Goal: Entertainment & Leisure: Consume media (video, audio)

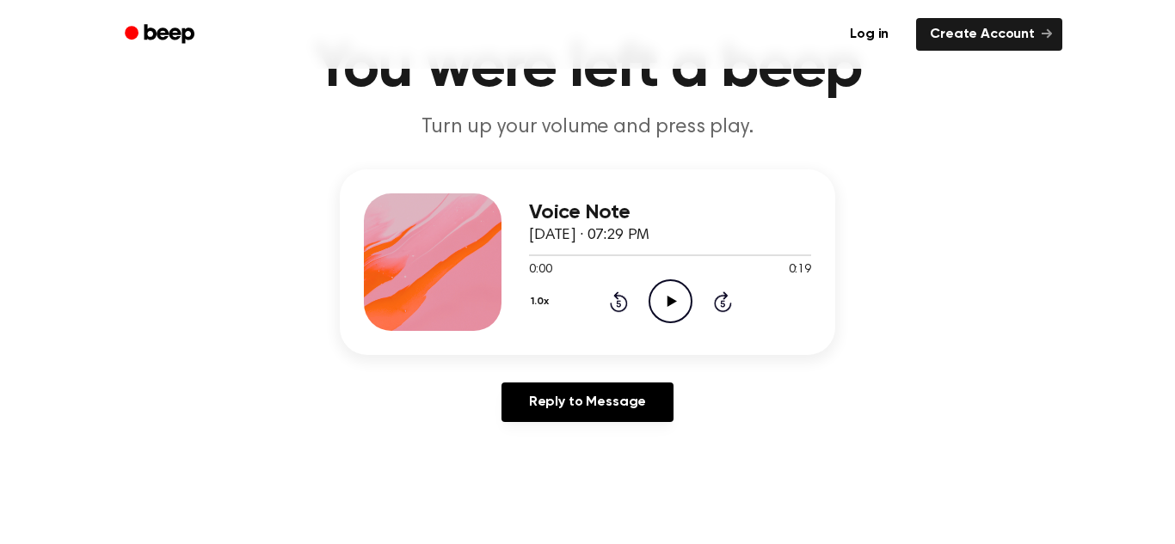
scroll to position [96, 0]
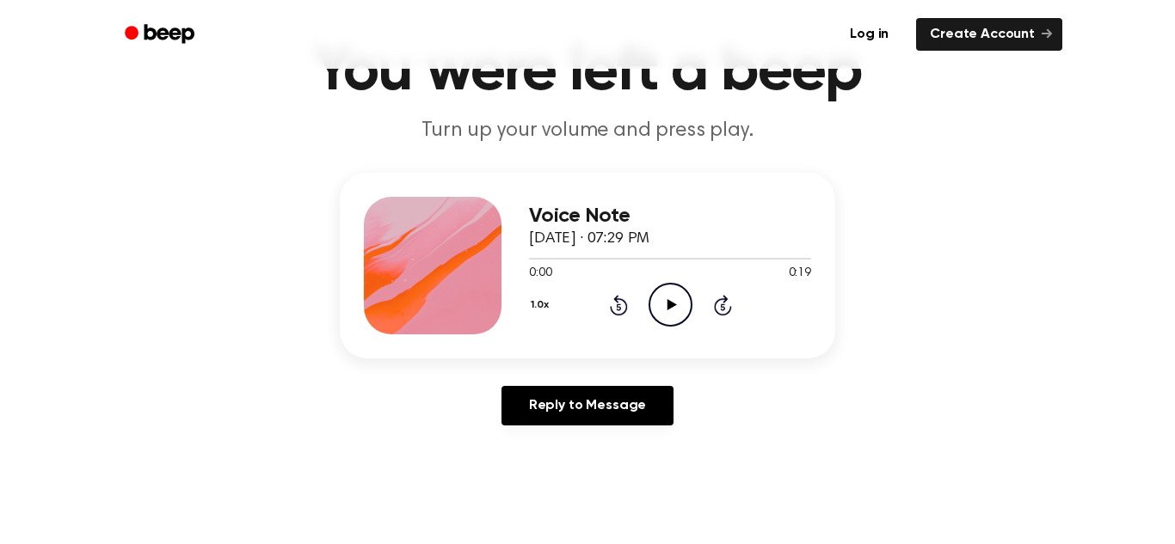
click at [675, 304] on icon at bounding box center [670, 304] width 9 height 11
click at [666, 306] on icon at bounding box center [670, 304] width 8 height 11
click at [670, 304] on icon at bounding box center [670, 304] width 9 height 11
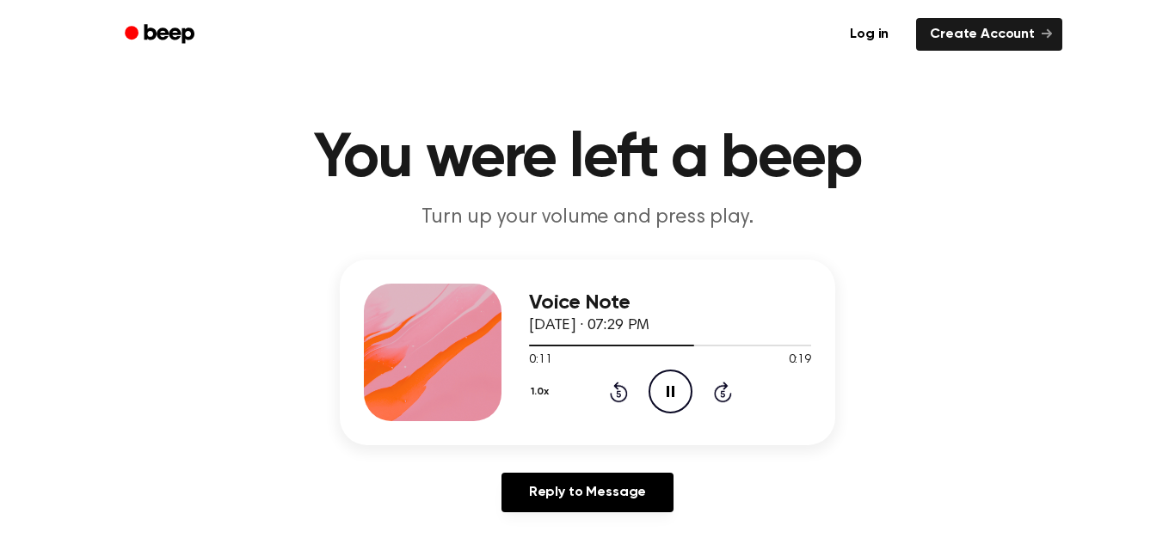
scroll to position [5, 0]
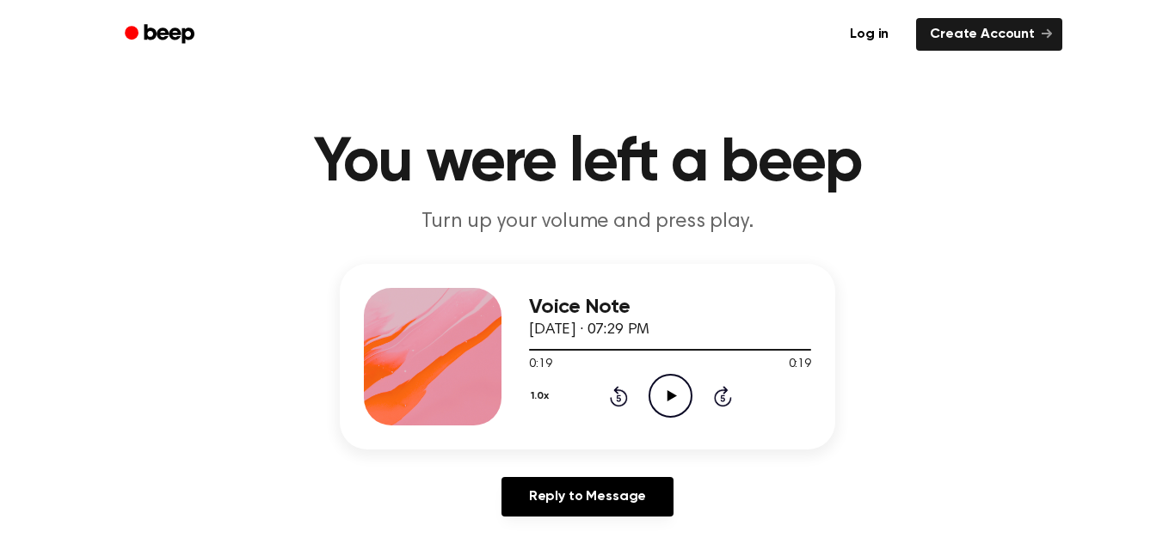
click at [677, 396] on icon "Play Audio" at bounding box center [670, 396] width 44 height 44
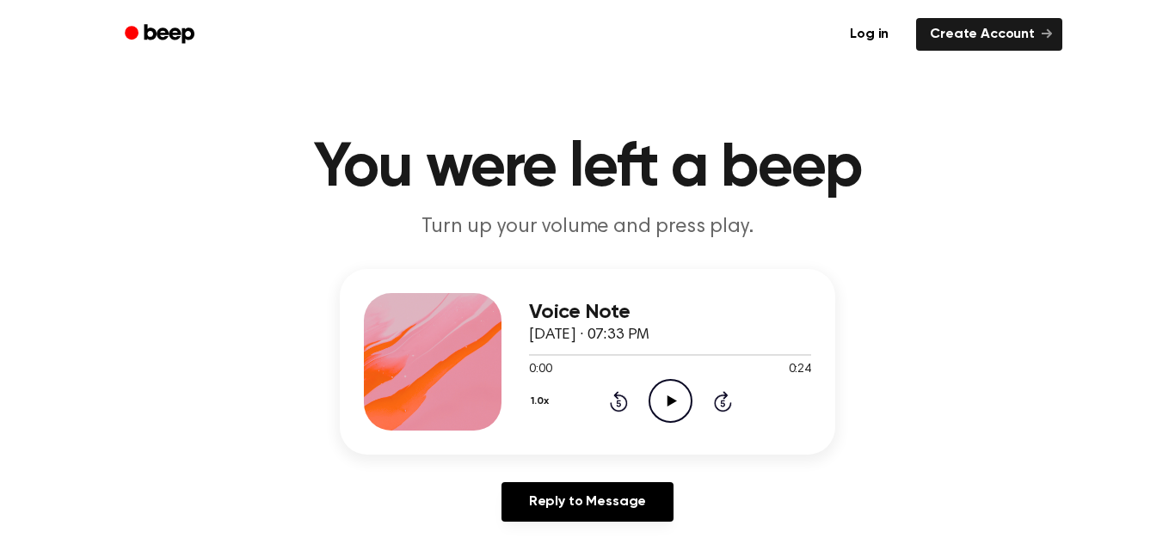
click at [670, 401] on icon at bounding box center [670, 401] width 9 height 11
click at [666, 401] on icon "Play Audio" at bounding box center [670, 401] width 44 height 44
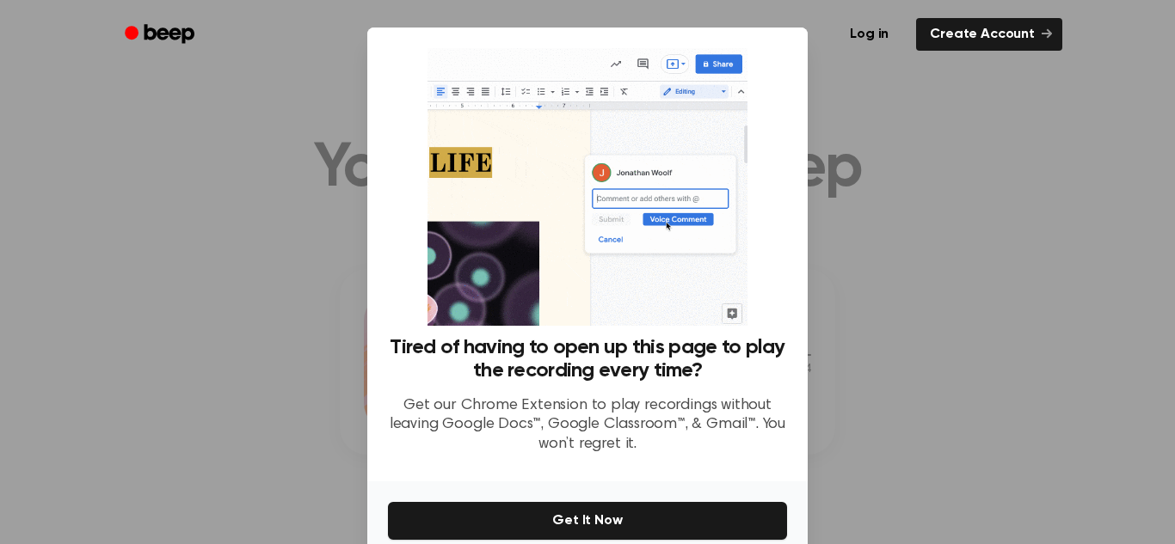
click at [1052, 242] on div at bounding box center [587, 272] width 1175 height 544
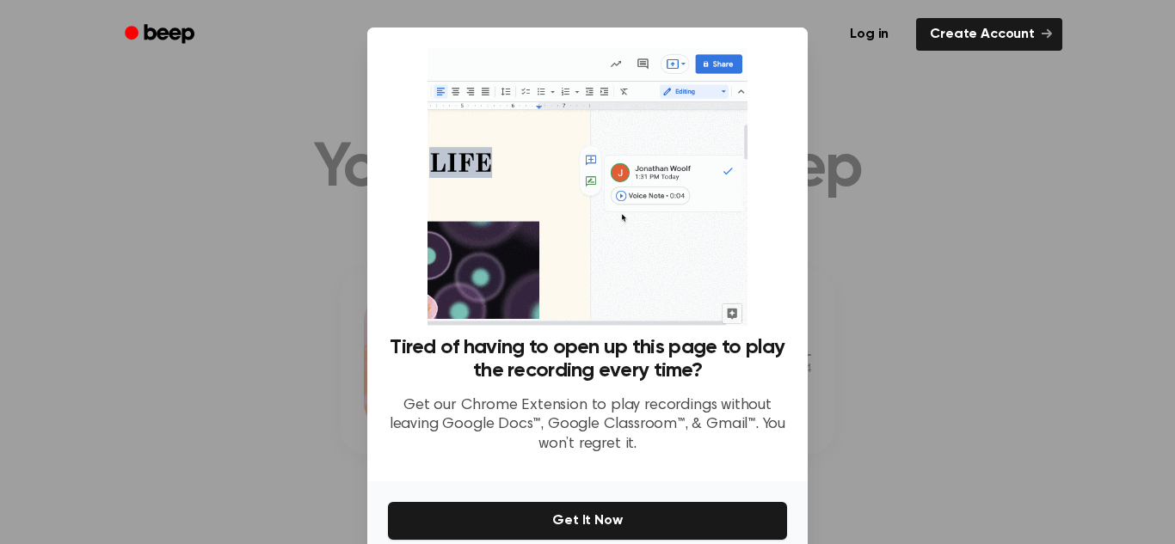
click at [1040, 225] on div at bounding box center [587, 272] width 1175 height 544
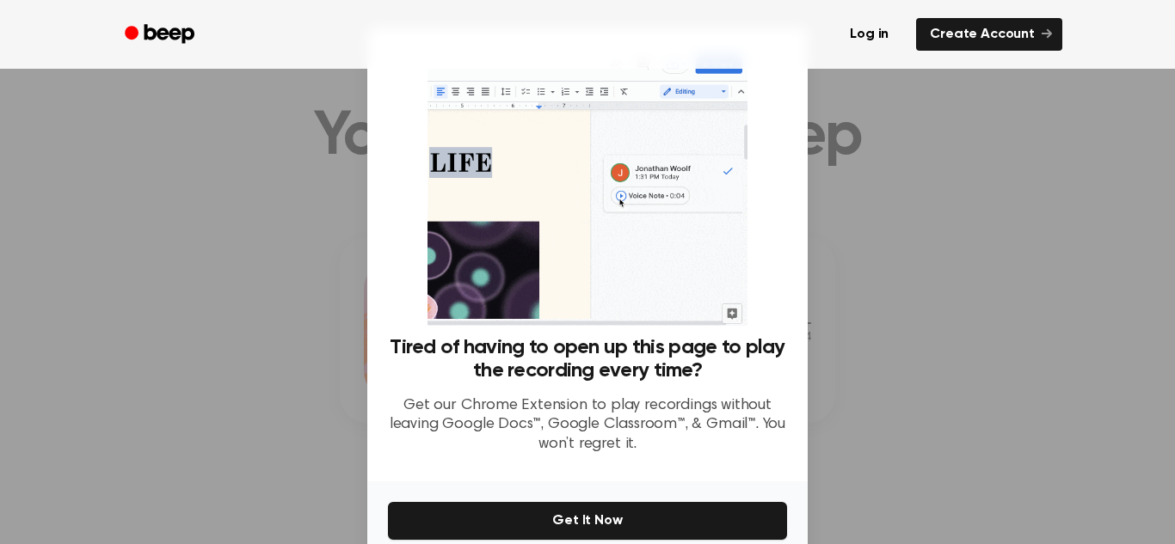
scroll to position [22, 0]
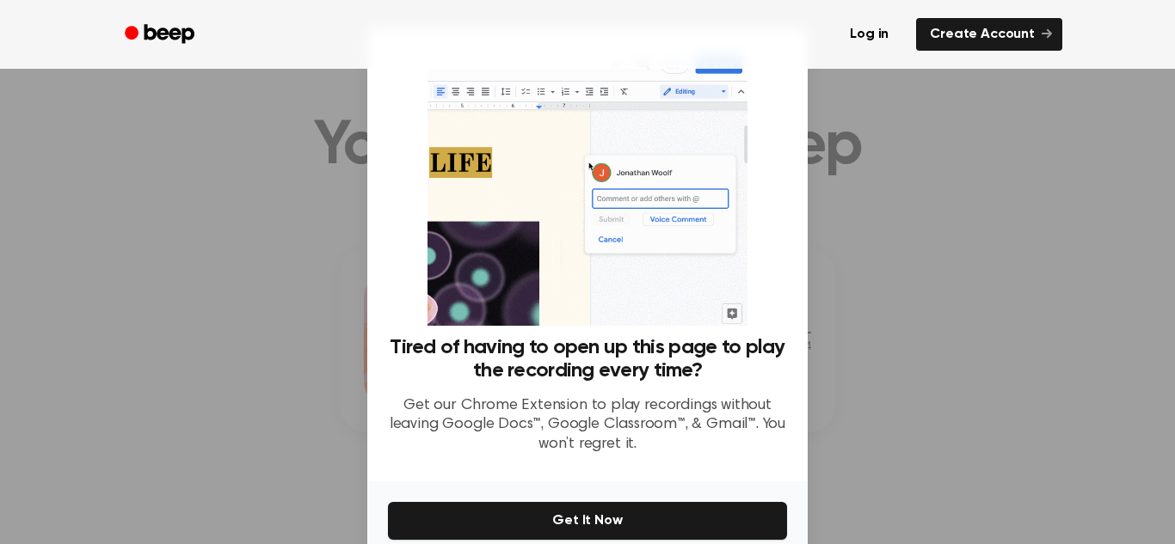
click at [1004, 342] on div at bounding box center [587, 272] width 1175 height 544
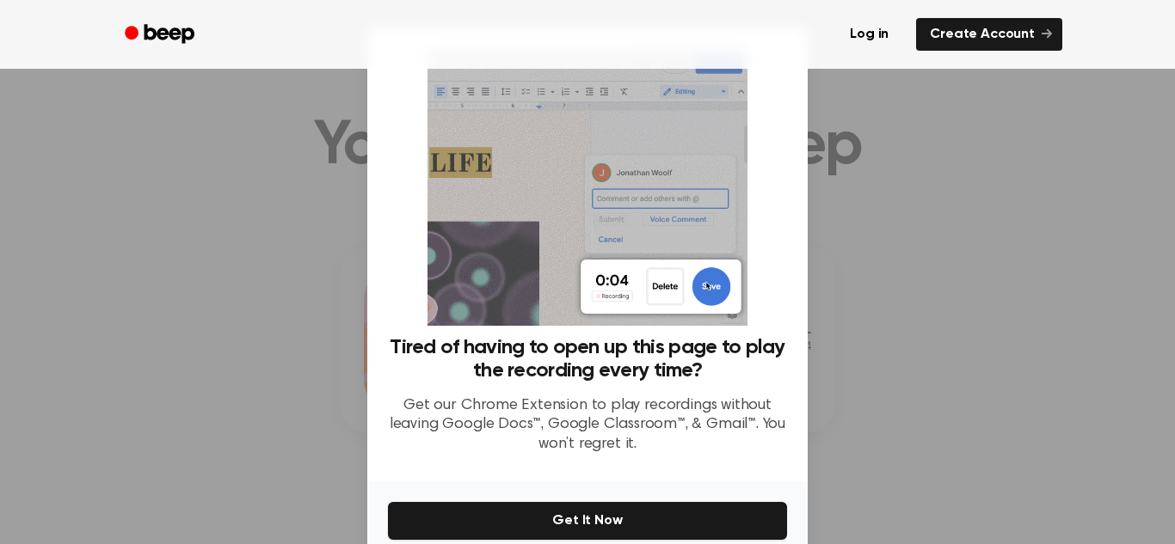
scroll to position [0, 0]
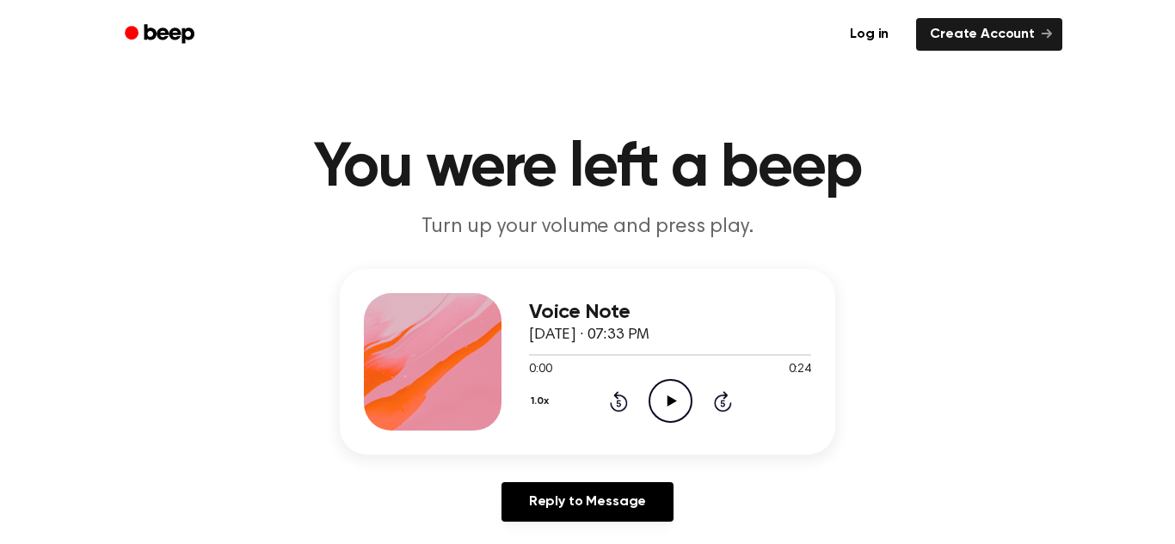
click at [669, 398] on icon at bounding box center [670, 401] width 9 height 11
click at [669, 402] on icon at bounding box center [670, 401] width 9 height 11
click at [668, 397] on icon at bounding box center [670, 401] width 9 height 11
click at [658, 408] on icon "Play Audio" at bounding box center [670, 401] width 44 height 44
click at [667, 402] on icon at bounding box center [670, 401] width 9 height 11
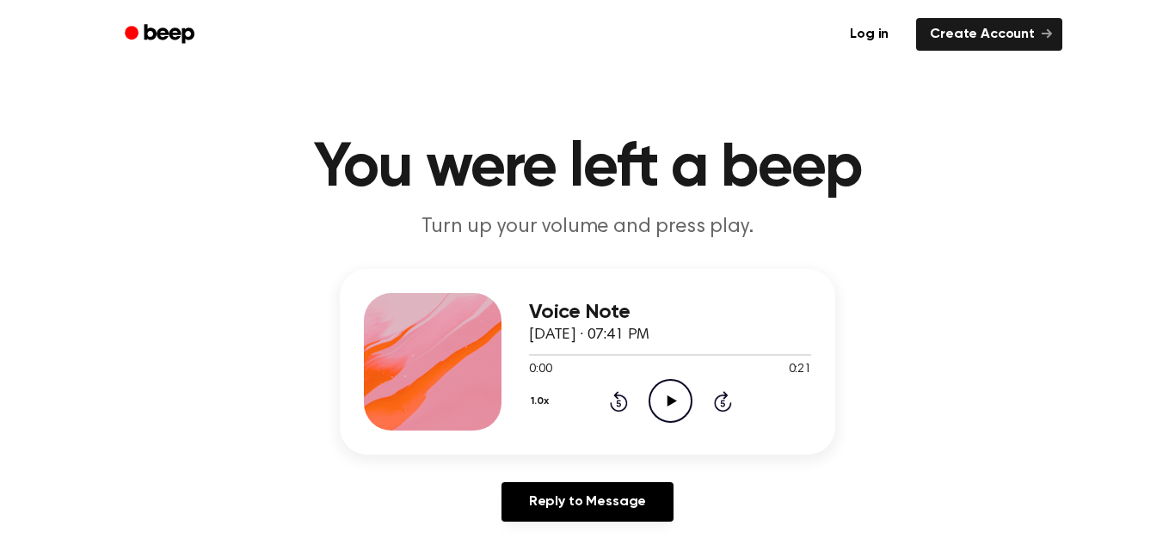
click at [657, 407] on icon "Play Audio" at bounding box center [670, 401] width 44 height 44
click at [666, 383] on icon "Play Audio" at bounding box center [670, 401] width 44 height 44
click at [661, 397] on icon "Play Audio" at bounding box center [670, 401] width 44 height 44
click at [666, 389] on icon "Play Audio" at bounding box center [670, 401] width 44 height 44
